Goal: Transaction & Acquisition: Purchase product/service

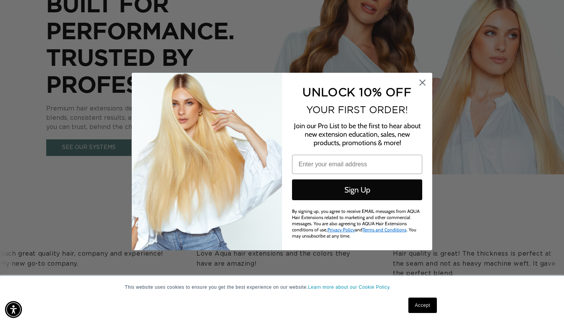
click at [422, 85] on icon "Close dialog" at bounding box center [422, 82] width 5 height 5
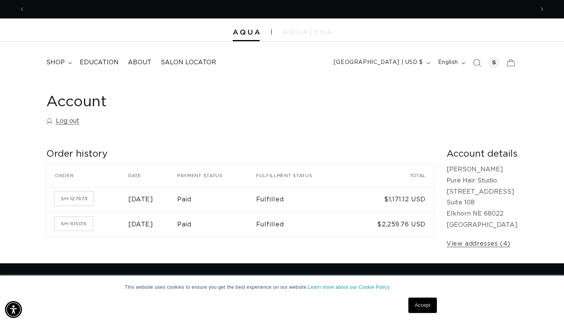
scroll to position [0, 1018]
click at [58, 60] on span "shop" at bounding box center [55, 63] width 18 height 8
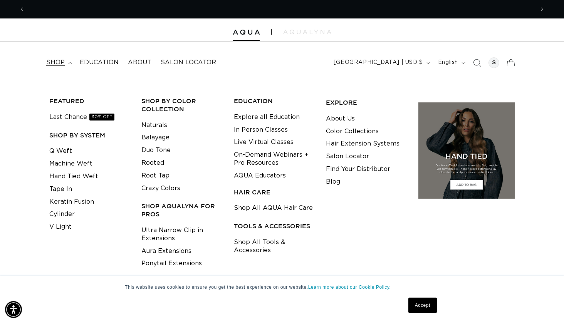
scroll to position [0, 0]
click at [80, 116] on link "Last Chance 30% OFF" at bounding box center [81, 117] width 65 height 13
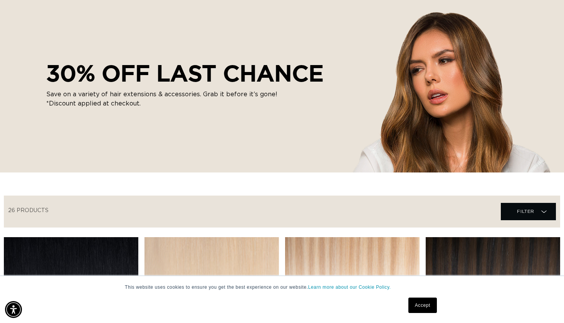
scroll to position [84, 0]
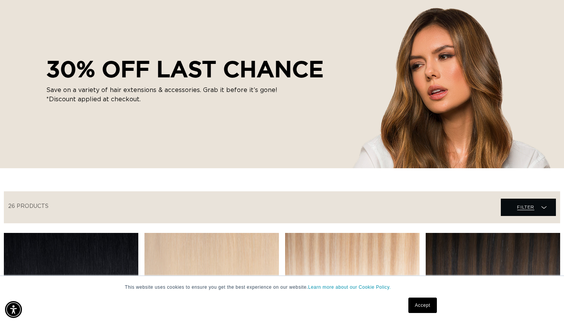
click at [531, 206] on span "Filter" at bounding box center [525, 207] width 17 height 15
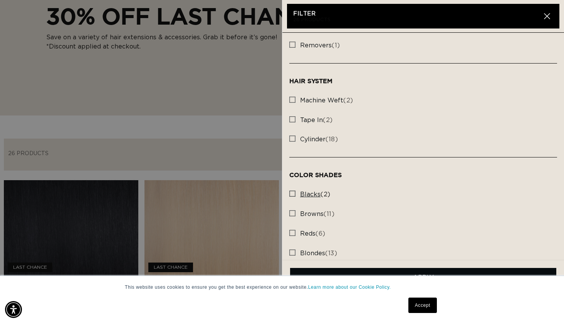
scroll to position [0, 509]
click at [295, 95] on label "machine weft (2) machine weft (2 products)" at bounding box center [423, 101] width 268 height 20
click at [295, 95] on input "machine weft (2) machine weft (2 products)" at bounding box center [292, 98] width 6 height 6
checkbox input "true"
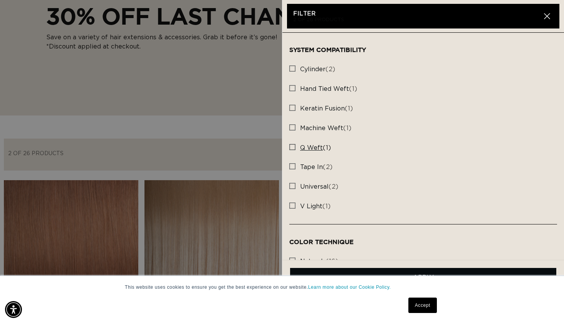
click at [291, 144] on rect at bounding box center [291, 146] width 5 height 5
click at [291, 142] on input "q weft (1) q weft (1 products)" at bounding box center [292, 145] width 6 height 6
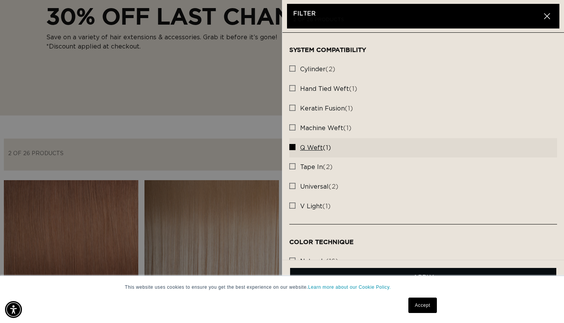
scroll to position [0, 509]
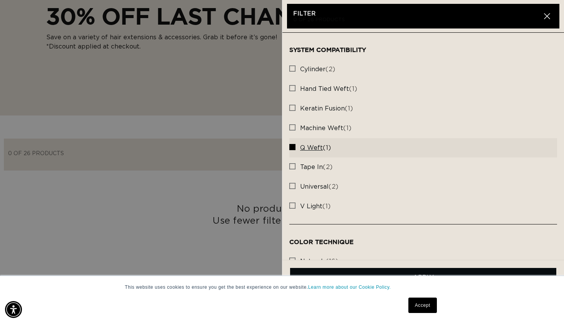
scroll to position [0, 1018]
click at [294, 144] on rect at bounding box center [291, 146] width 5 height 5
click at [294, 142] on input "q weft (1) q weft (1 products)" at bounding box center [292, 145] width 6 height 6
checkbox input "false"
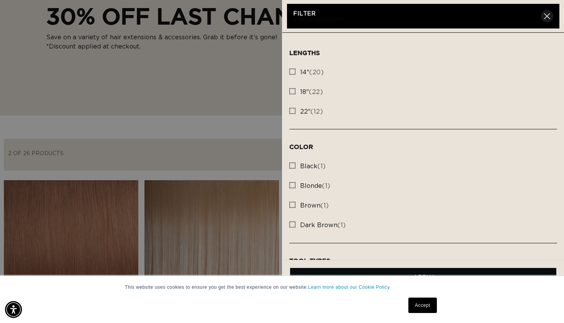
click at [549, 17] on icon "button" at bounding box center [547, 16] width 6 height 6
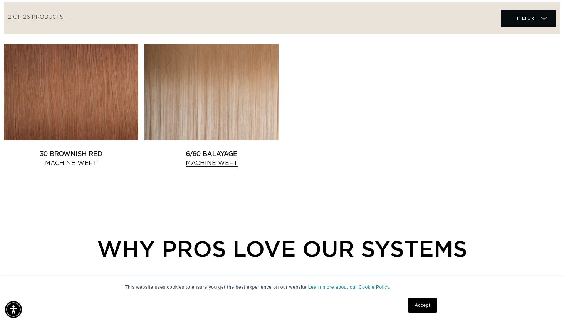
click at [224, 149] on link "6/60 Balayage Machine Weft" at bounding box center [211, 158] width 134 height 18
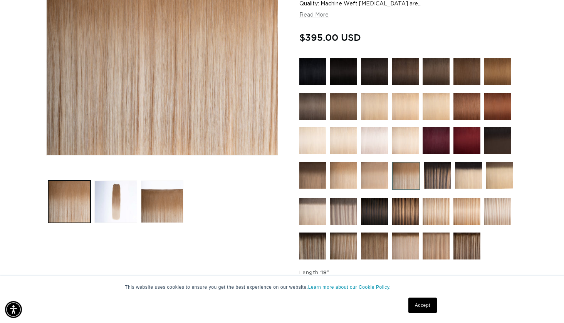
scroll to position [183, 0]
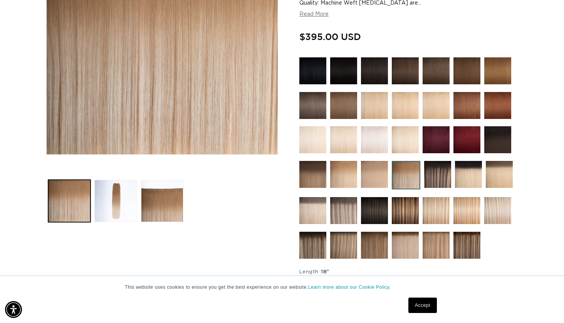
click at [313, 68] on img at bounding box center [312, 70] width 27 height 27
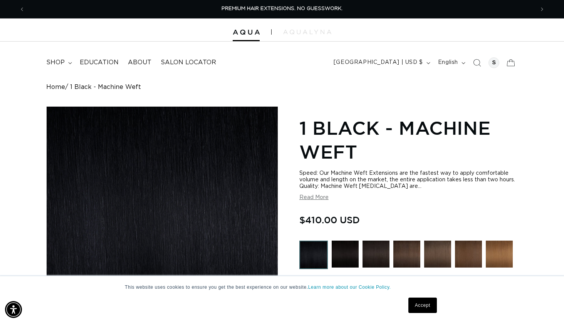
click at [345, 250] on img at bounding box center [344, 254] width 27 height 27
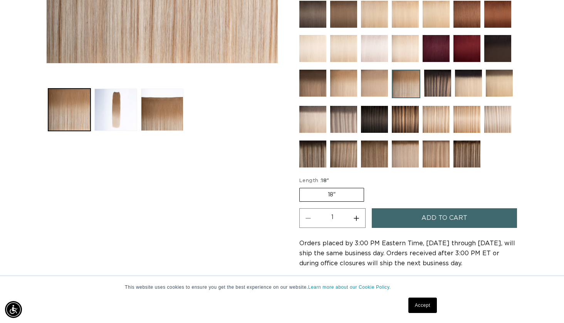
scroll to position [0, 1018]
click at [351, 192] on label "18" Variant sold out or unavailable" at bounding box center [331, 195] width 65 height 14
click at [301, 187] on input "18" Variant sold out or unavailable" at bounding box center [301, 186] width 0 height 0
click at [395, 217] on button "Add to cart" at bounding box center [443, 218] width 145 height 20
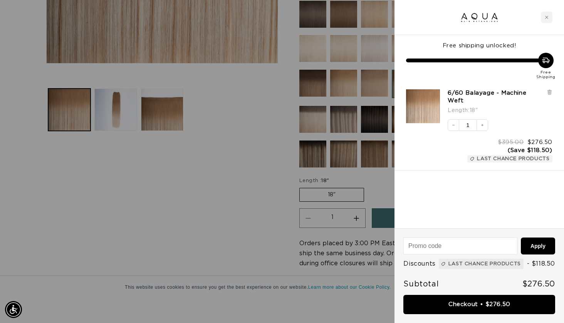
scroll to position [0, 0]
click at [259, 207] on div at bounding box center [282, 161] width 564 height 323
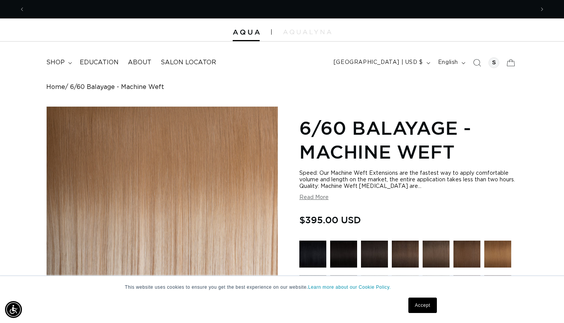
scroll to position [0, 509]
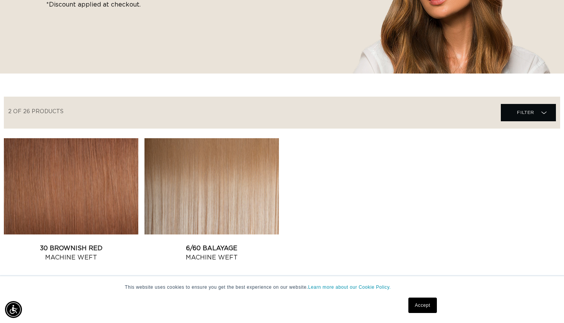
scroll to position [170, 0]
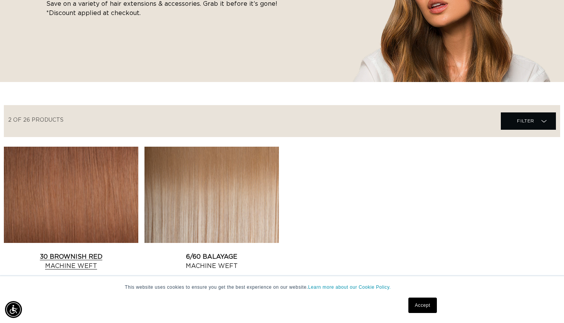
click at [94, 252] on link "30 Brownish Red Machine Weft" at bounding box center [71, 261] width 134 height 18
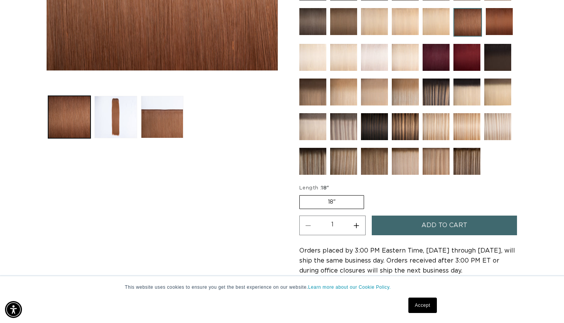
scroll to position [271, 0]
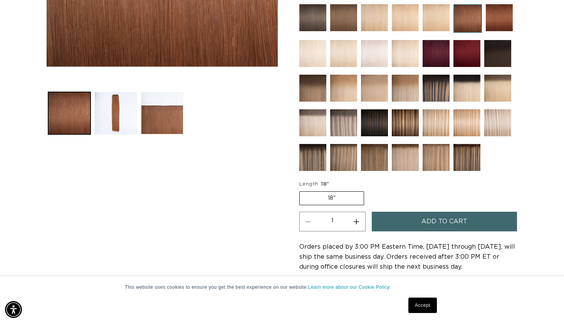
click at [424, 215] on span "Add to cart" at bounding box center [444, 222] width 46 height 20
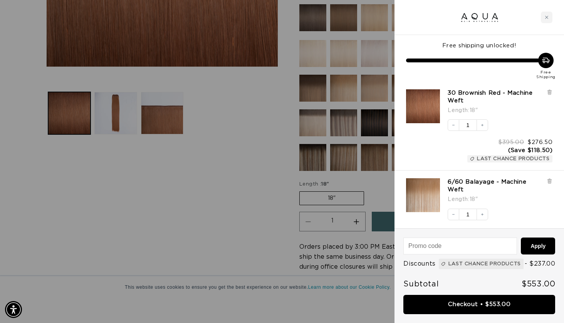
scroll to position [0, 1018]
click at [261, 140] on div at bounding box center [282, 161] width 564 height 323
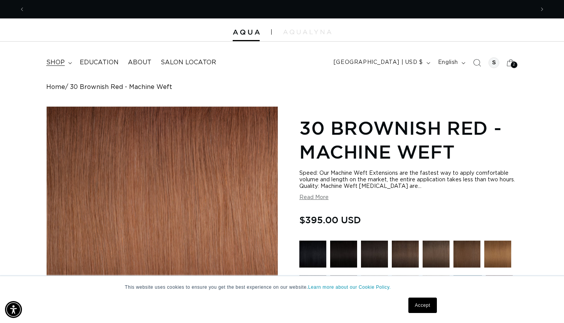
scroll to position [0, 509]
click at [63, 63] on span "shop" at bounding box center [55, 63] width 18 height 8
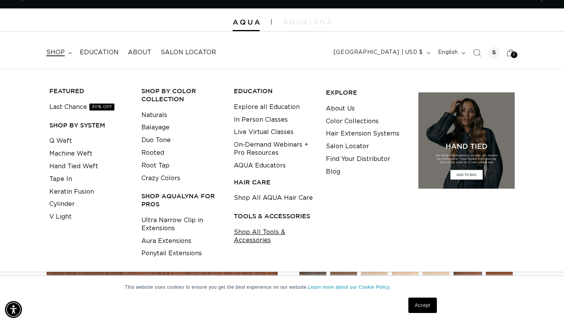
scroll to position [0, 1018]
click at [513, 54] on span "2" at bounding box center [513, 55] width 3 height 7
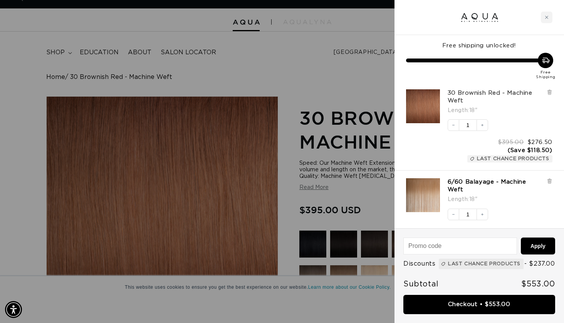
scroll to position [0, 509]
click at [547, 15] on div "Close cart" at bounding box center [546, 18] width 12 height 12
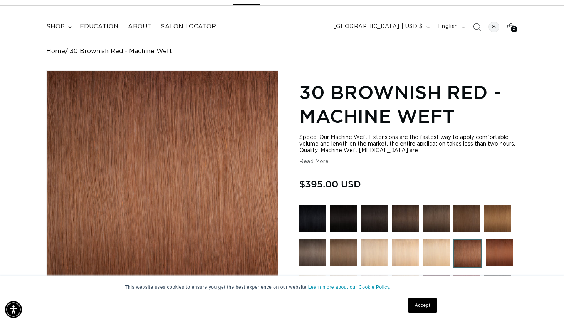
scroll to position [0, 1018]
click at [510, 26] on icon at bounding box center [510, 27] width 18 height 18
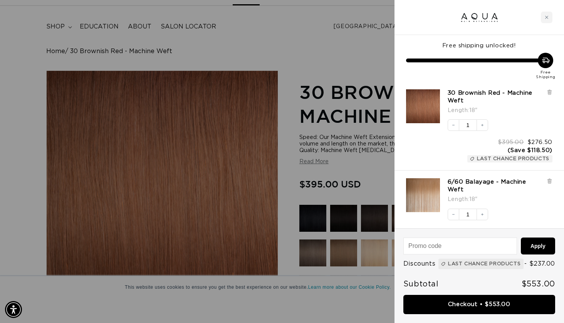
scroll to position [0, 0]
